Goal: Entertainment & Leisure: Browse casually

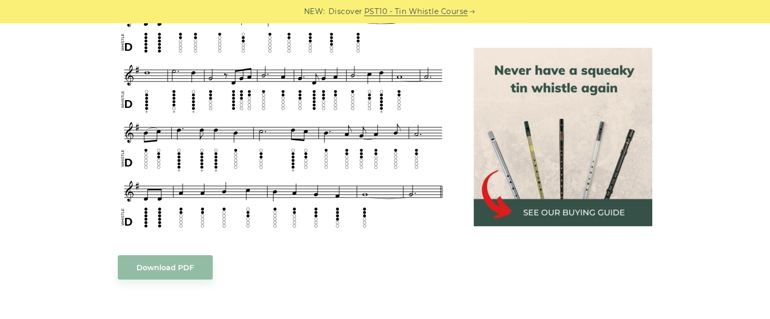
scroll to position [547, 0]
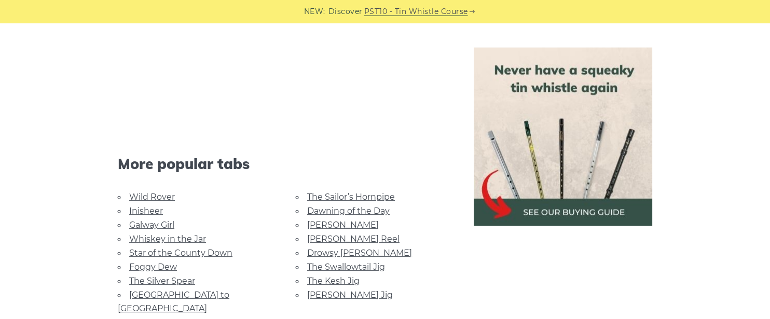
scroll to position [1048, 0]
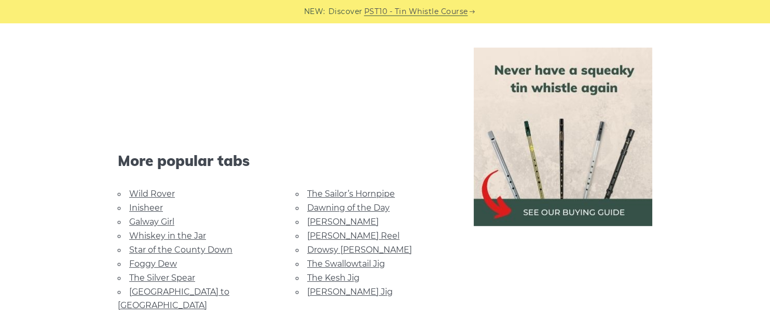
click at [160, 189] on link "Wild Rover" at bounding box center [152, 194] width 46 height 10
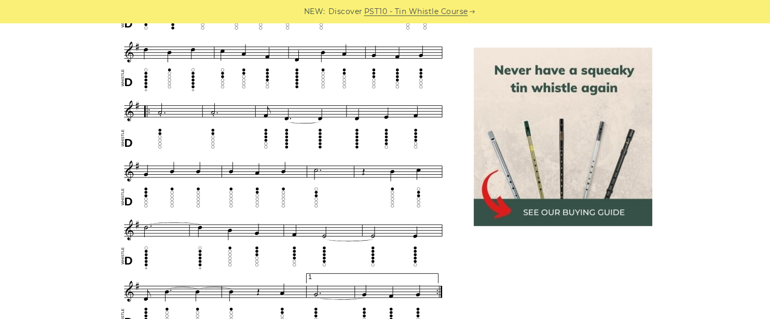
scroll to position [574, 0]
